Goal: Navigation & Orientation: Understand site structure

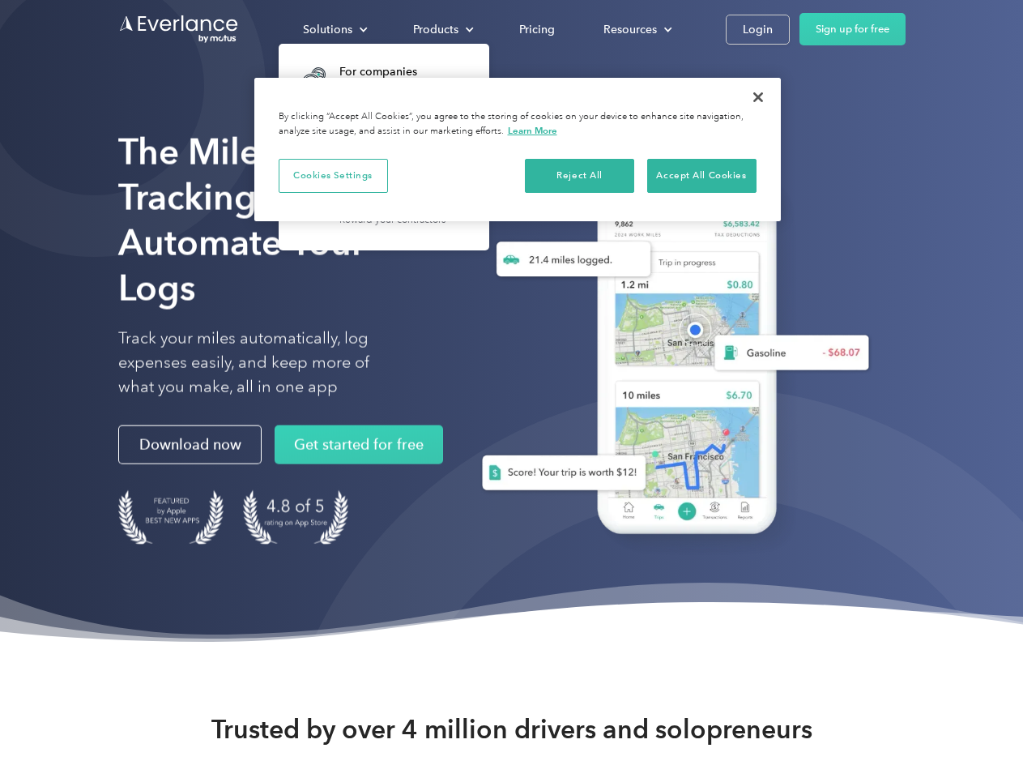
click at [335, 29] on div "Solutions" at bounding box center [327, 29] width 49 height 20
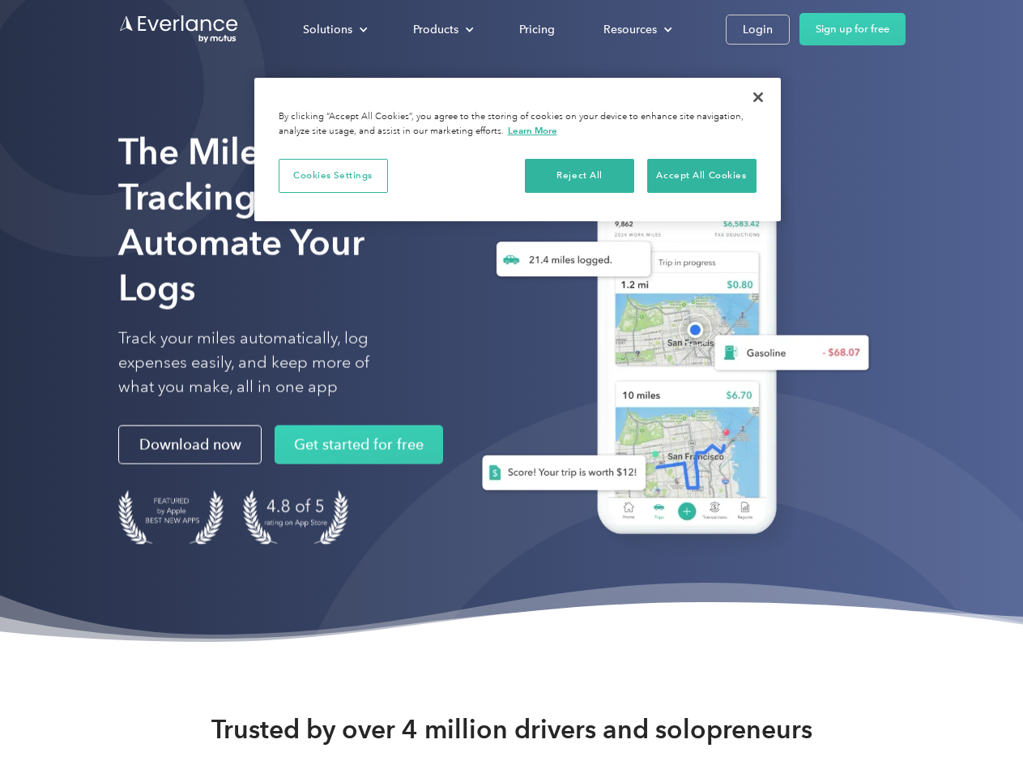
click at [442, 29] on div "Products" at bounding box center [435, 29] width 45 height 20
click at [636, 29] on div "Resources" at bounding box center [630, 29] width 53 height 20
click at [333, 175] on button "Cookies Settings" at bounding box center [333, 176] width 109 height 34
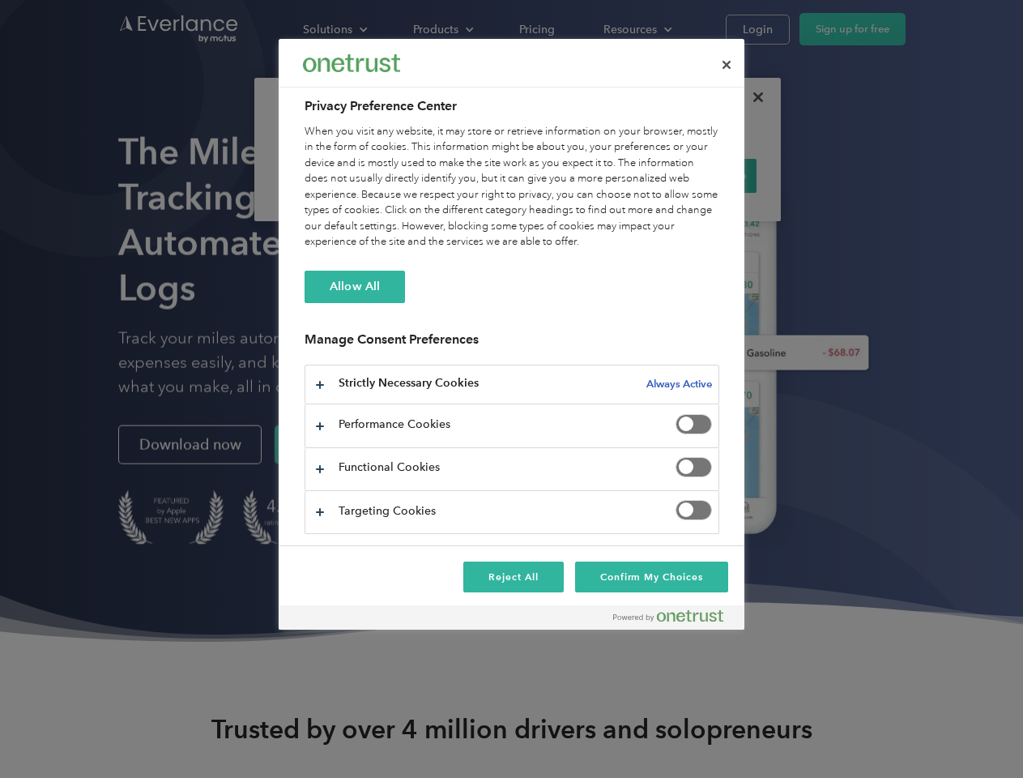
click at [580, 175] on div "When you visit any website, it may store or retrieve information on your browse…" at bounding box center [512, 187] width 415 height 126
click at [702, 175] on div "When you visit any website, it may store or retrieve information on your browse…" at bounding box center [512, 187] width 415 height 126
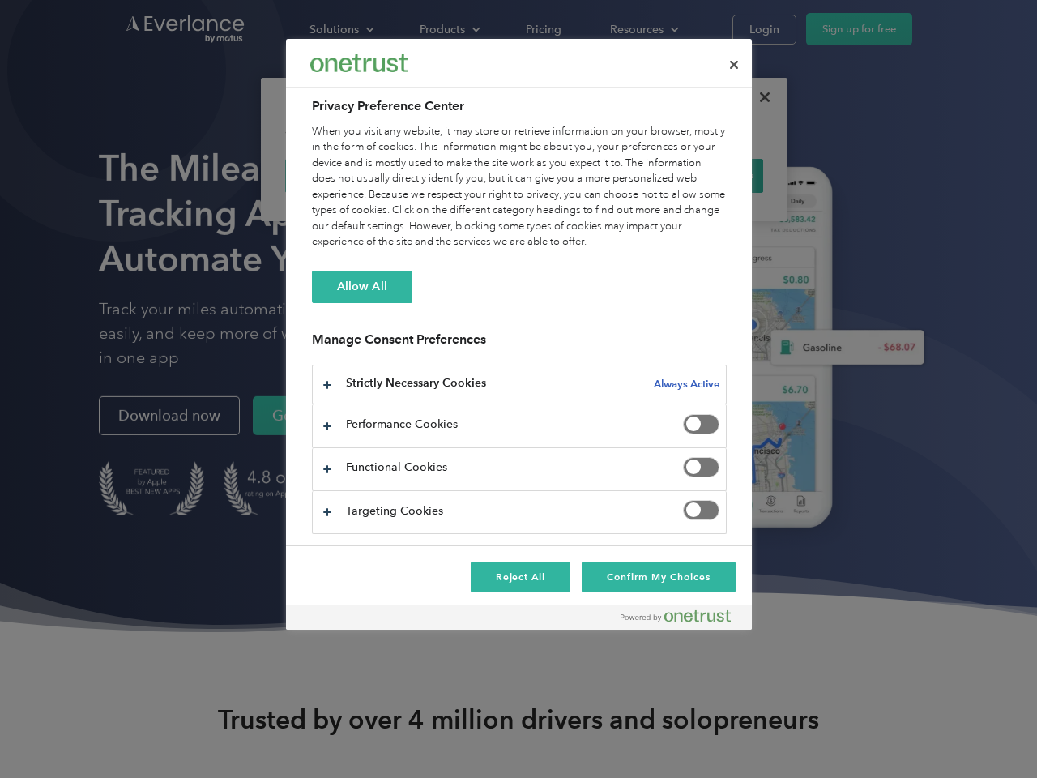
click at [758, 97] on div at bounding box center [518, 389] width 1037 height 778
